Goal: Transaction & Acquisition: Register for event/course

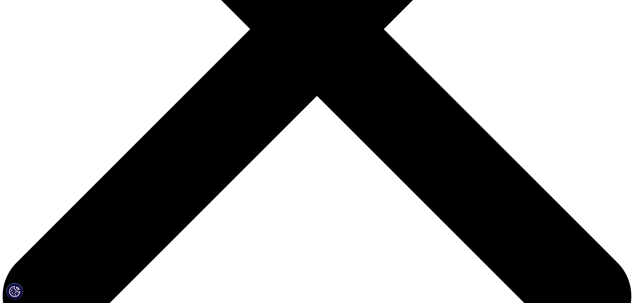
scroll to position [218, 0]
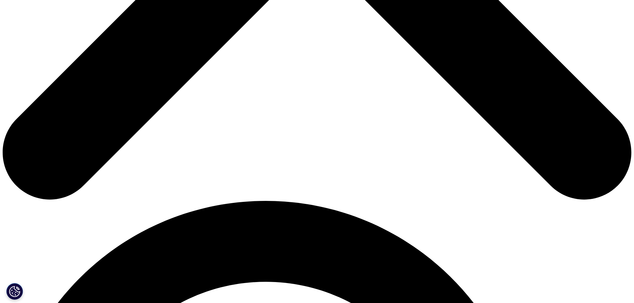
scroll to position [451, 0]
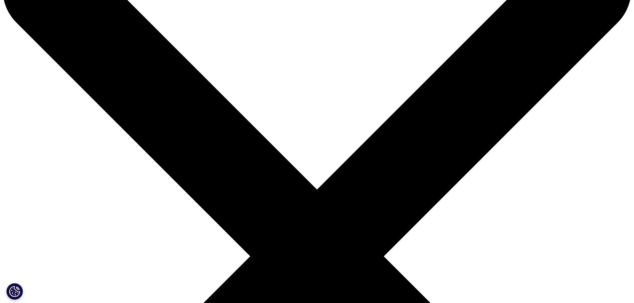
scroll to position [67, 0]
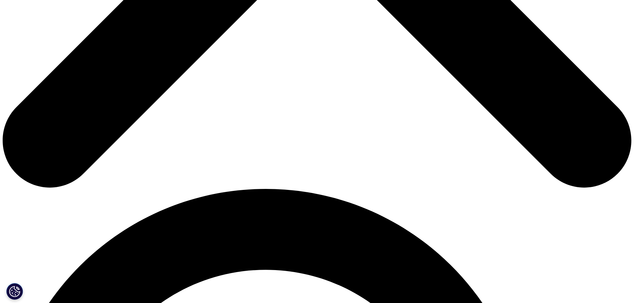
scroll to position [484, 0]
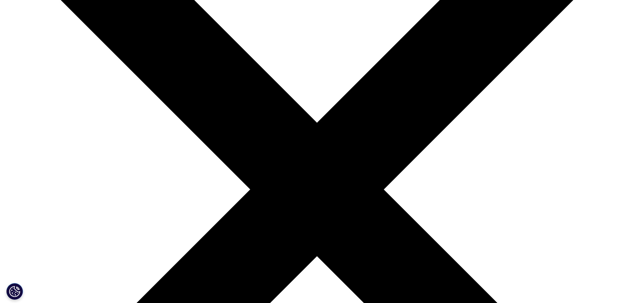
scroll to position [133, 0]
